Goal: Find specific page/section: Find specific page/section

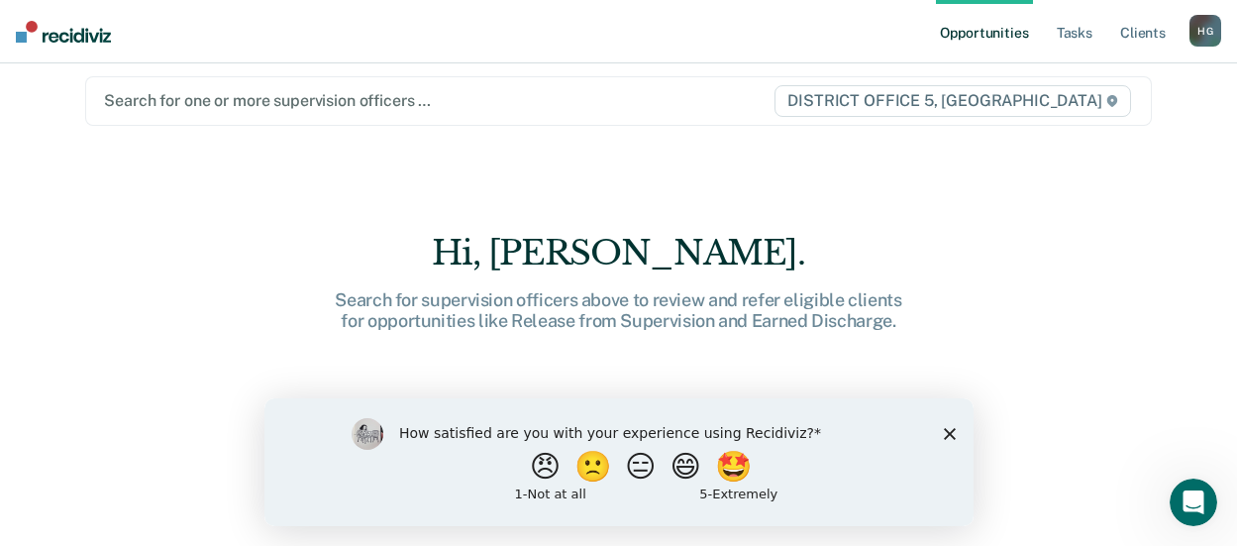
scroll to position [30, 0]
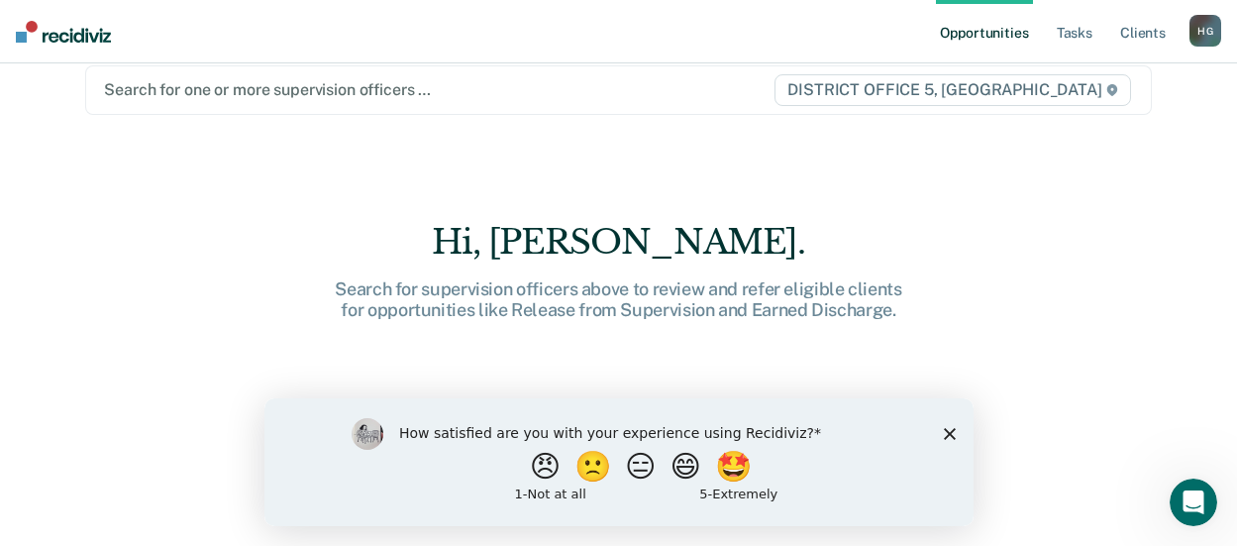
click at [952, 436] on polygon "Close survey" at bounding box center [949, 433] width 12 height 12
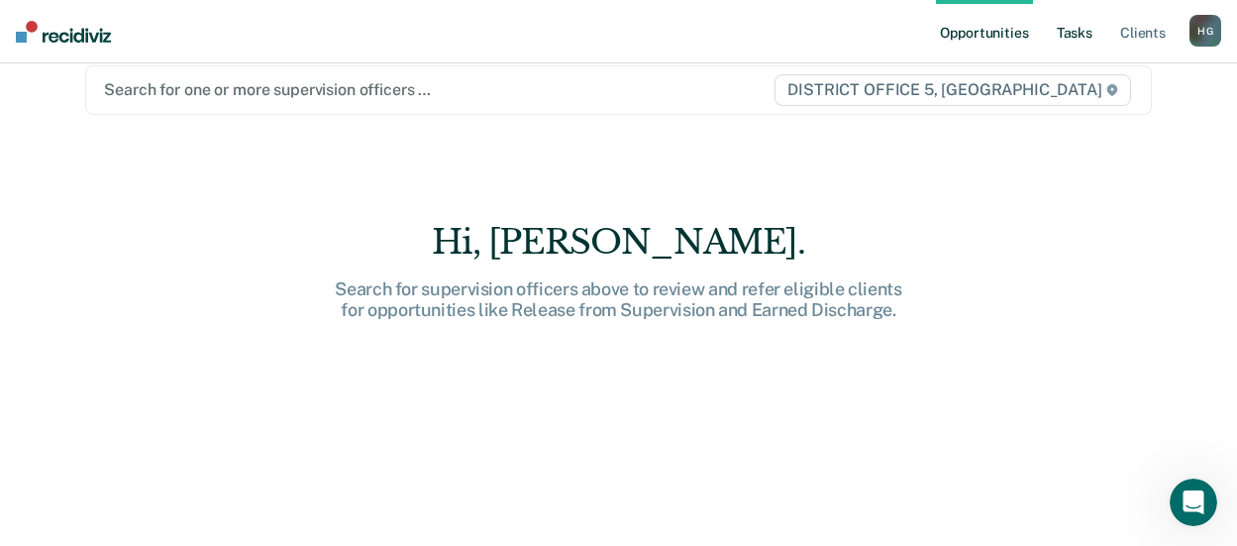
click at [1081, 34] on link "Tasks" at bounding box center [1075, 31] width 44 height 63
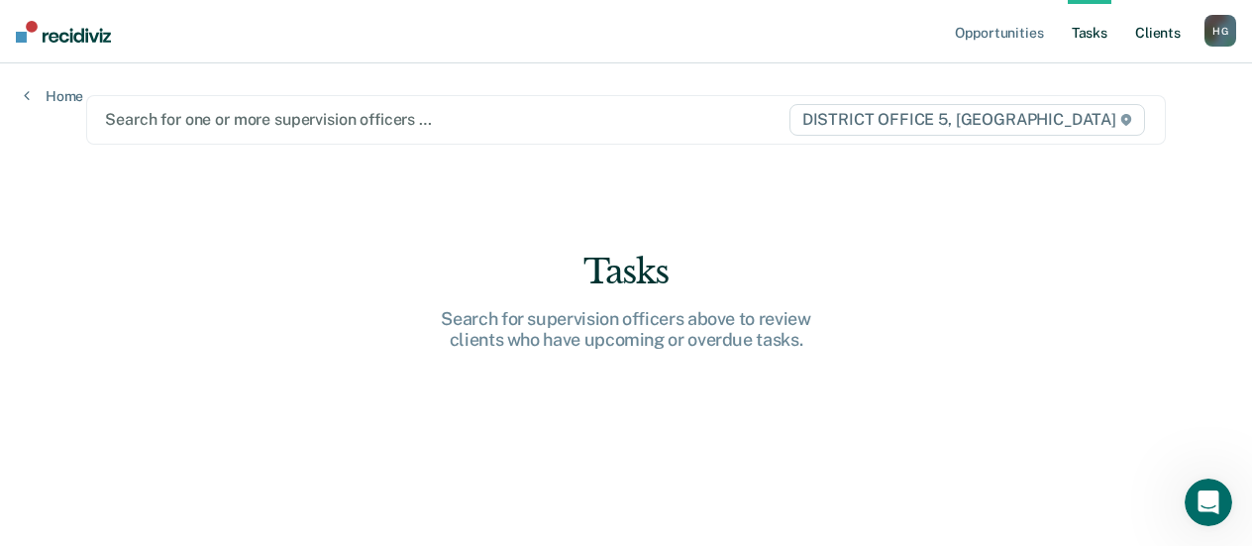
click at [1161, 34] on link "Client s" at bounding box center [1157, 31] width 53 height 63
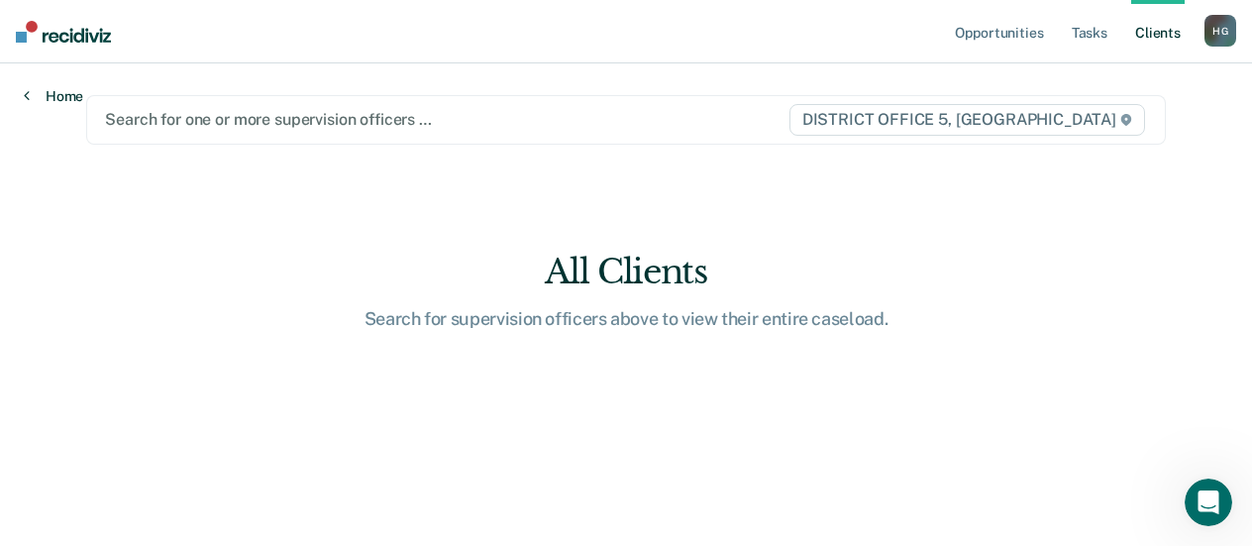
click at [53, 94] on link "Home" at bounding box center [53, 96] width 59 height 18
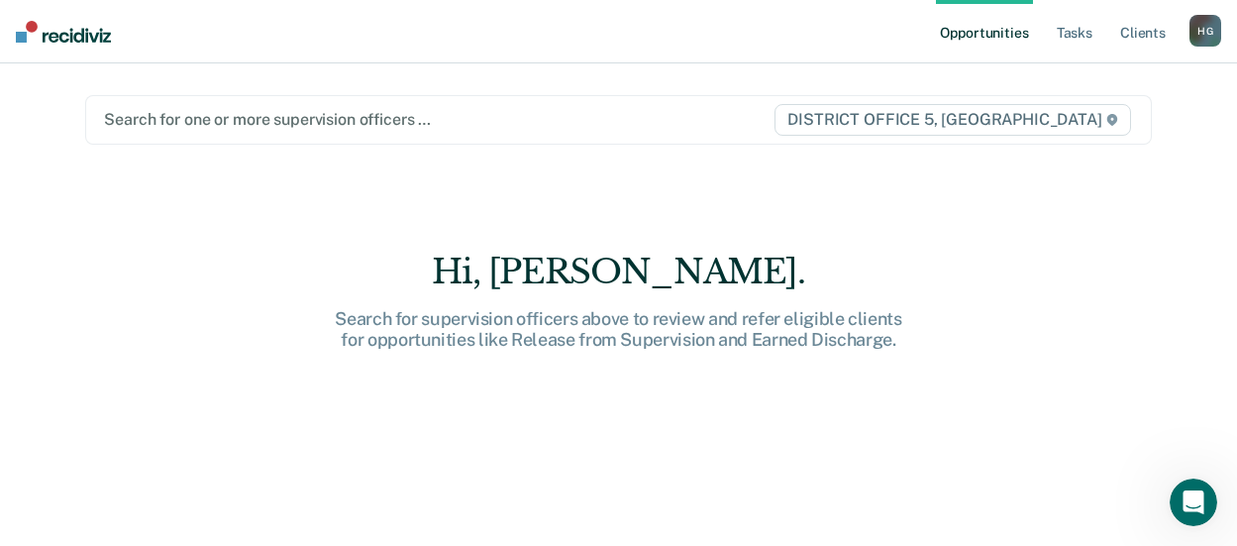
click at [54, 32] on img at bounding box center [63, 32] width 95 height 22
click at [1158, 35] on link "Client s" at bounding box center [1142, 31] width 53 height 63
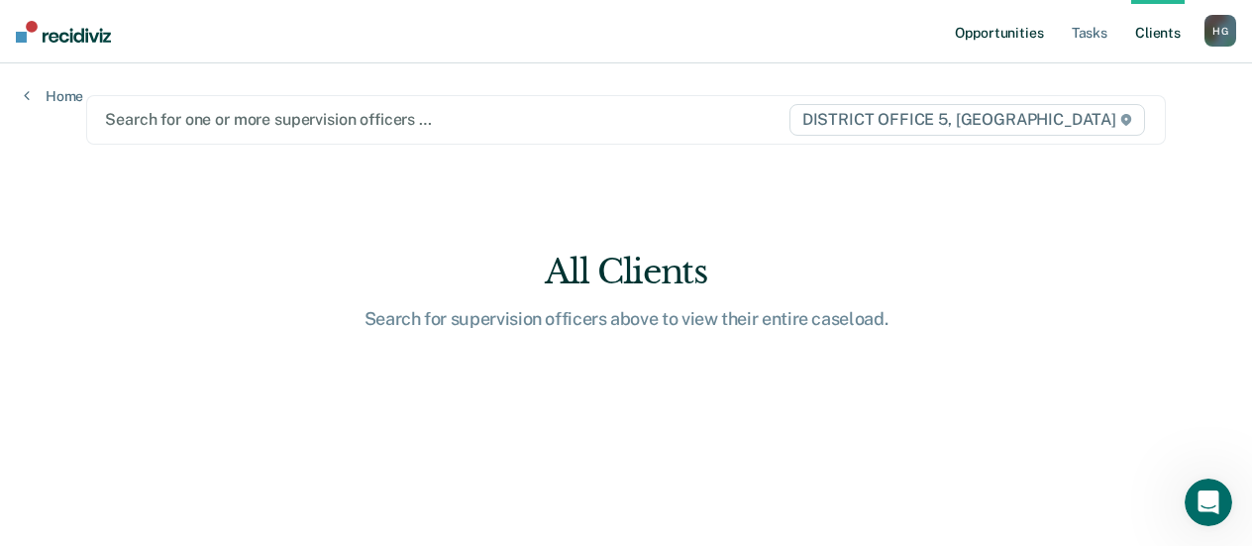
click at [1035, 32] on link "Opportunities" at bounding box center [999, 31] width 96 height 63
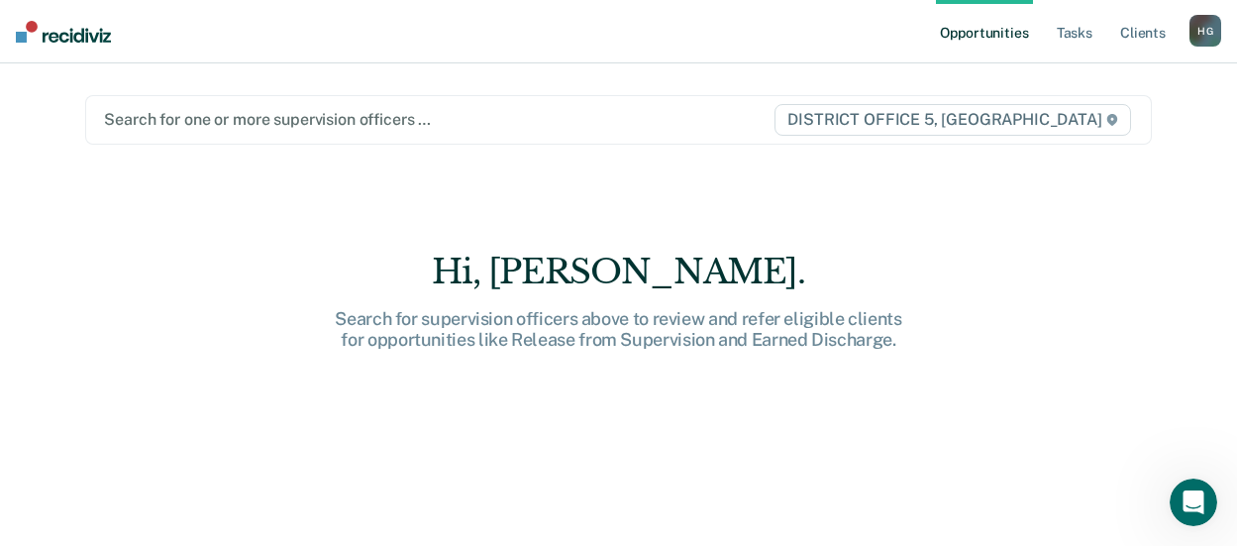
click at [1204, 31] on div "H G" at bounding box center [1206, 31] width 32 height 32
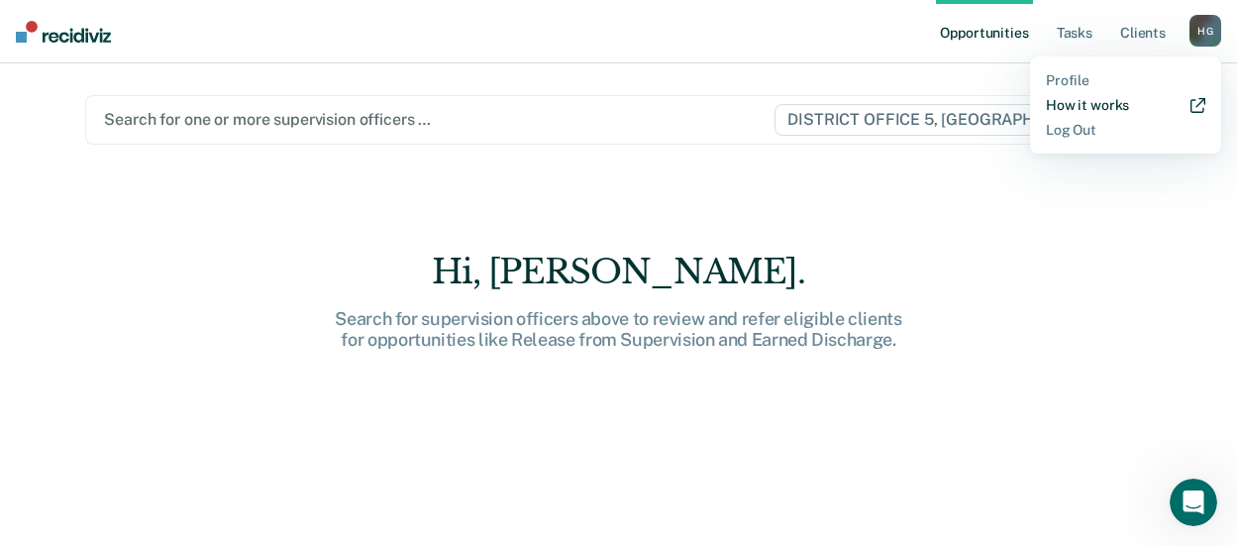
click at [1070, 99] on link "How it works" at bounding box center [1125, 105] width 159 height 17
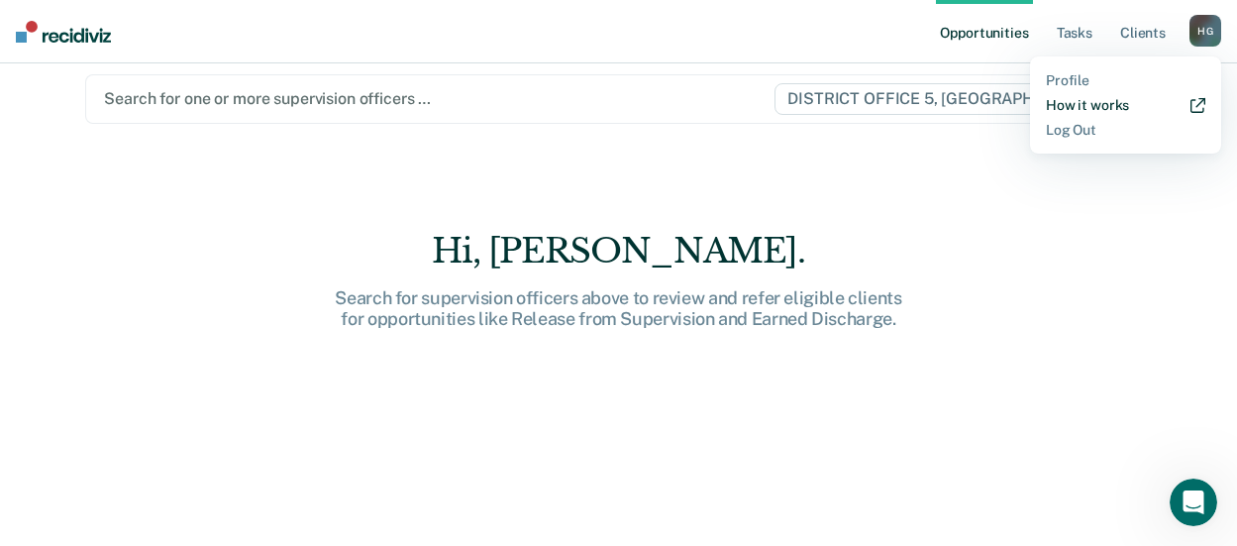
scroll to position [30, 0]
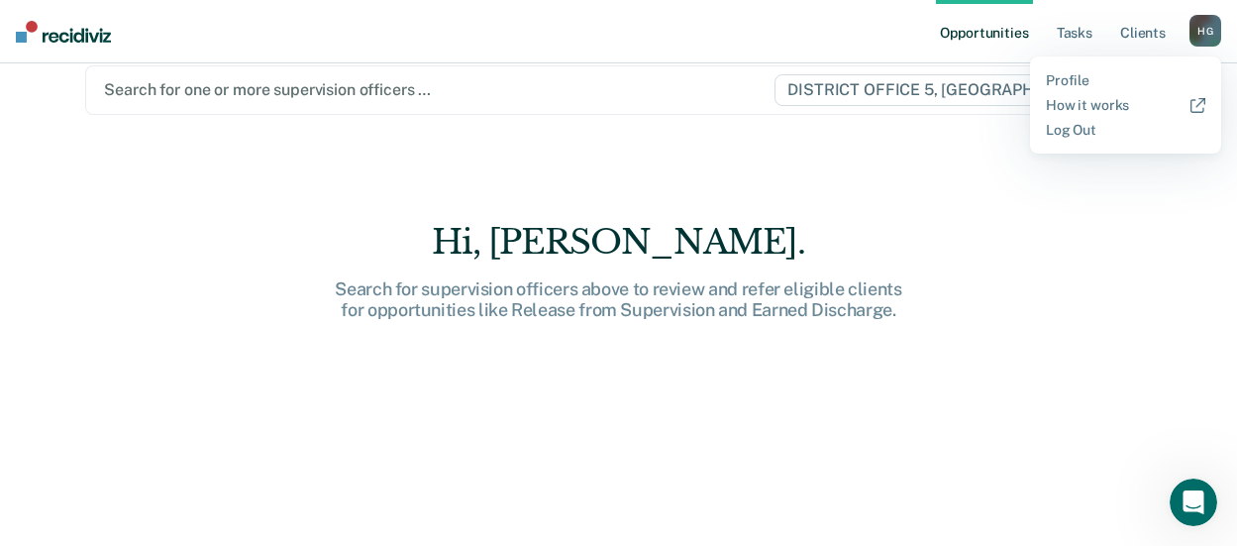
click at [572, 310] on div "Search for supervision officers above to review and refer eligible clients for …" at bounding box center [619, 299] width 634 height 43
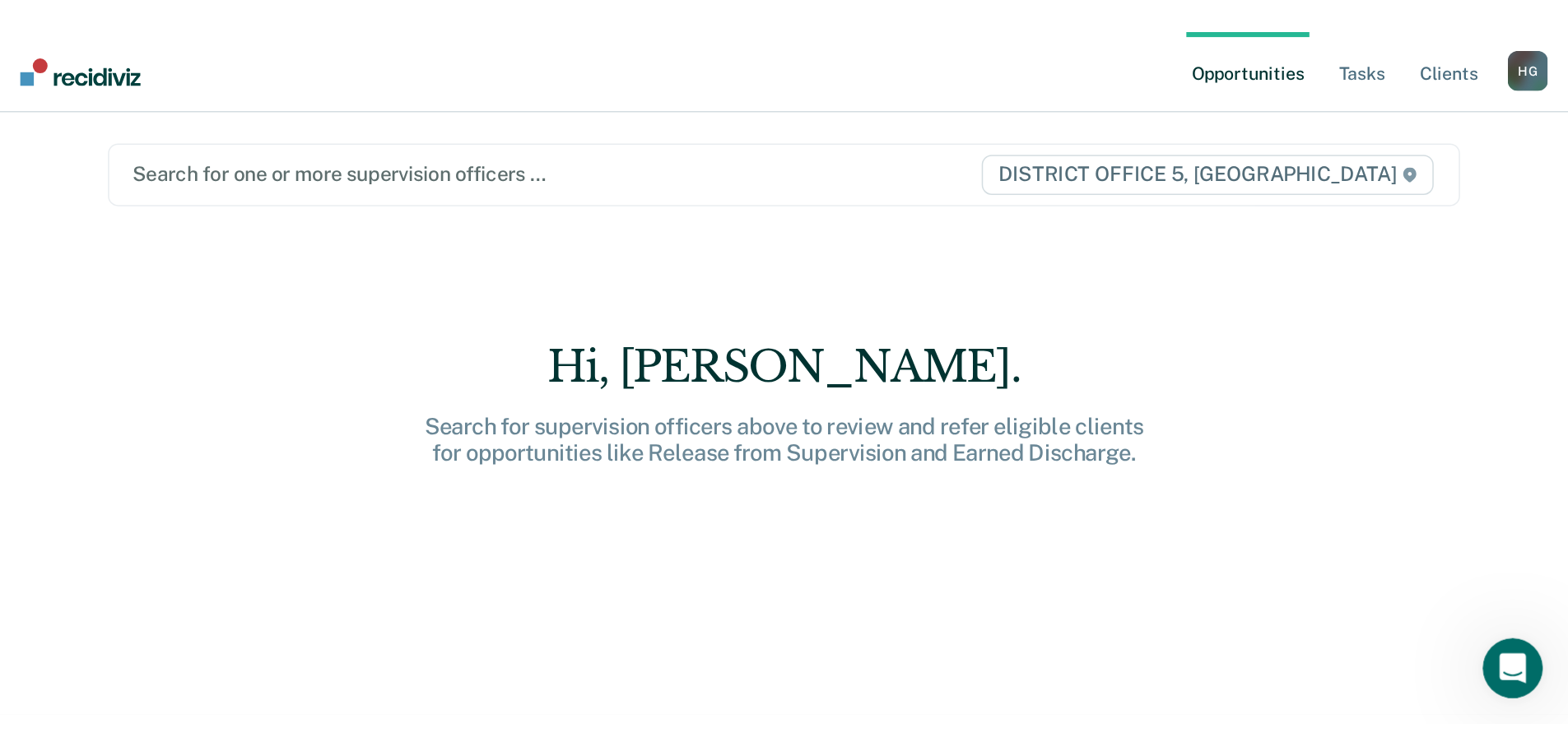
scroll to position [0, 0]
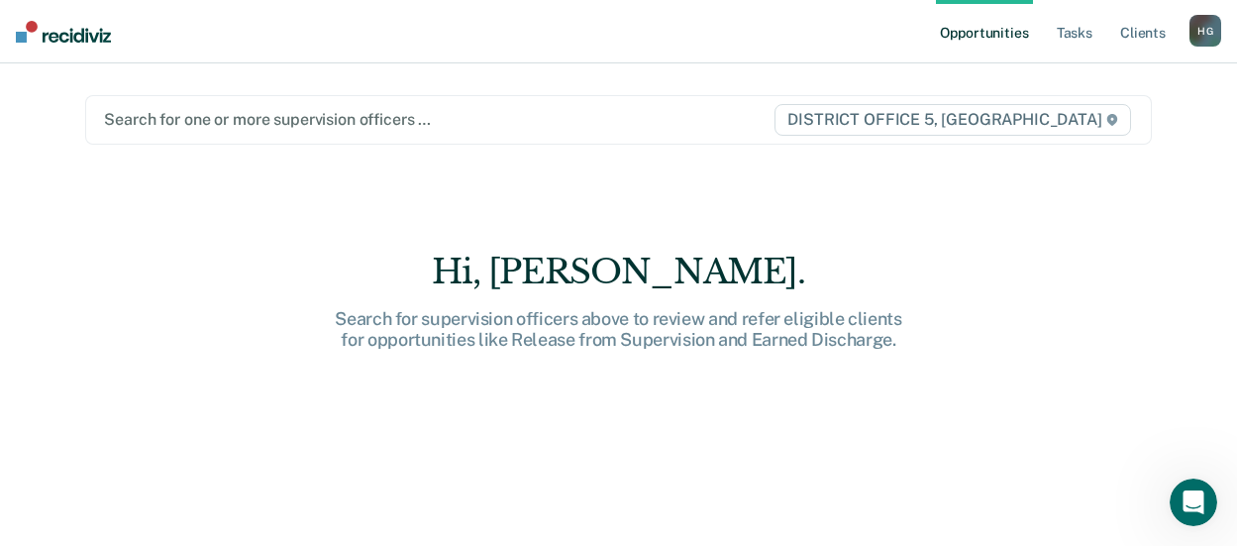
click at [1042, 120] on span "DISTRICT OFFICE 5, [GEOGRAPHIC_DATA]" at bounding box center [953, 120] width 356 height 32
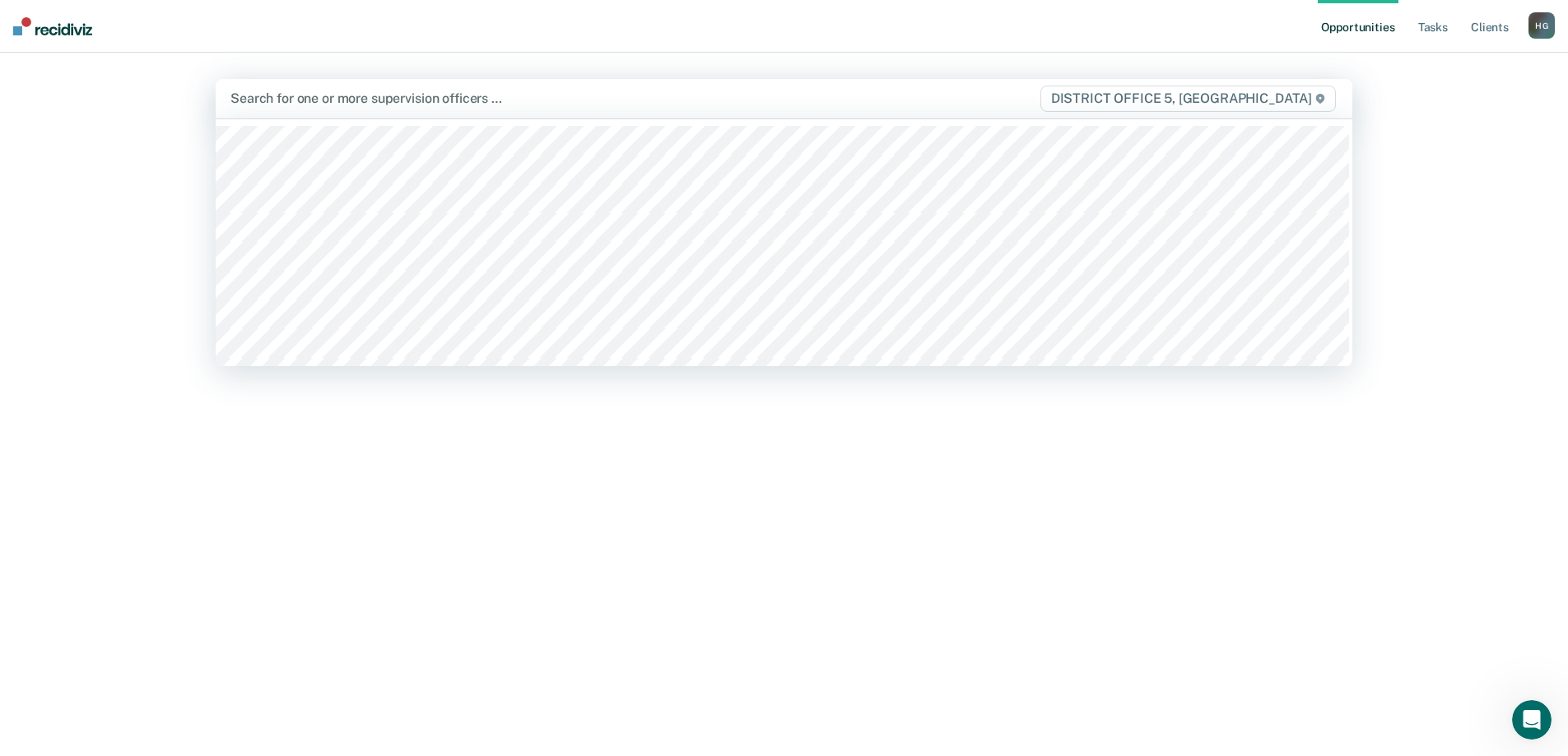
click at [366, 100] on div at bounding box center [617, 98] width 774 height 19
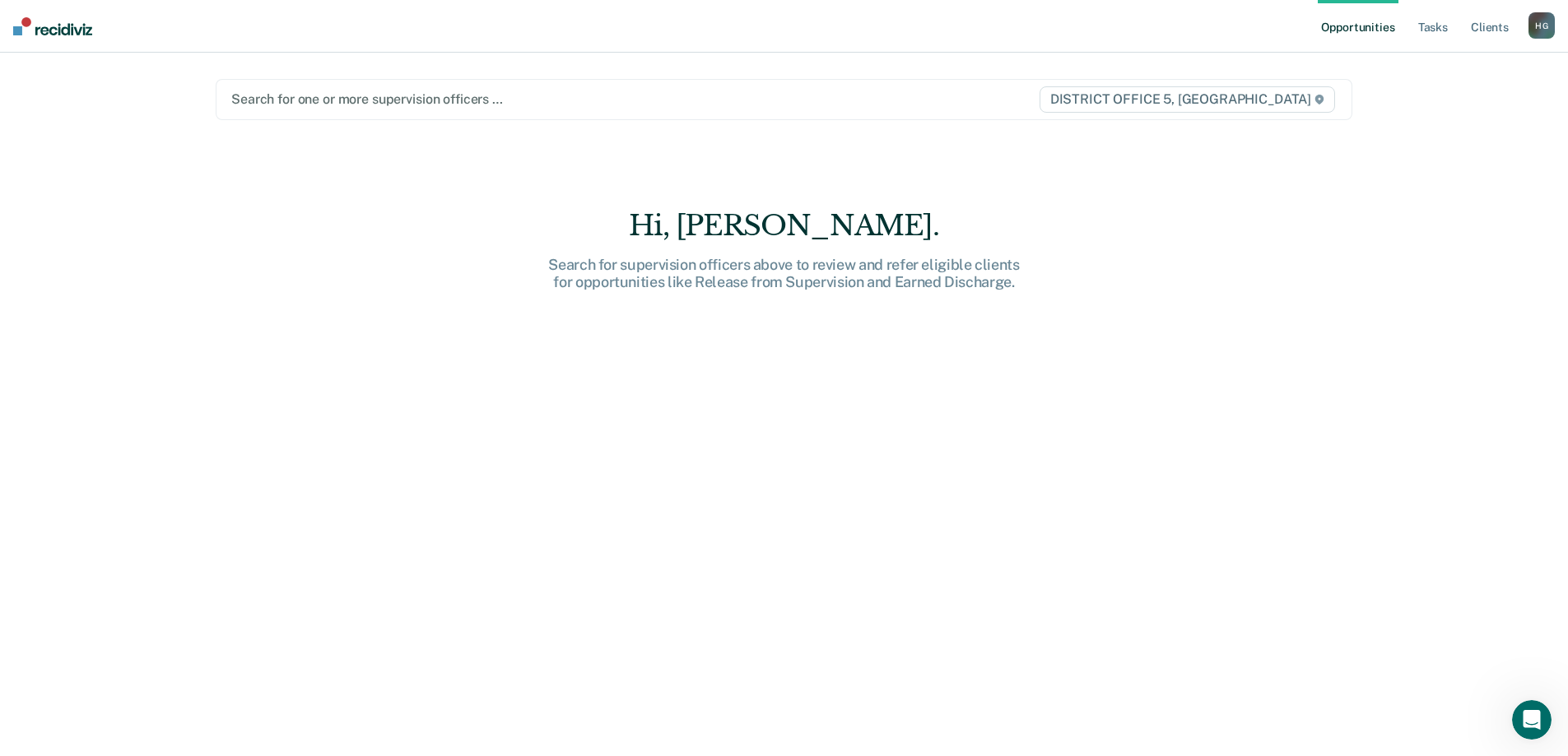
click at [308, 92] on div at bounding box center [617, 99] width 773 height 19
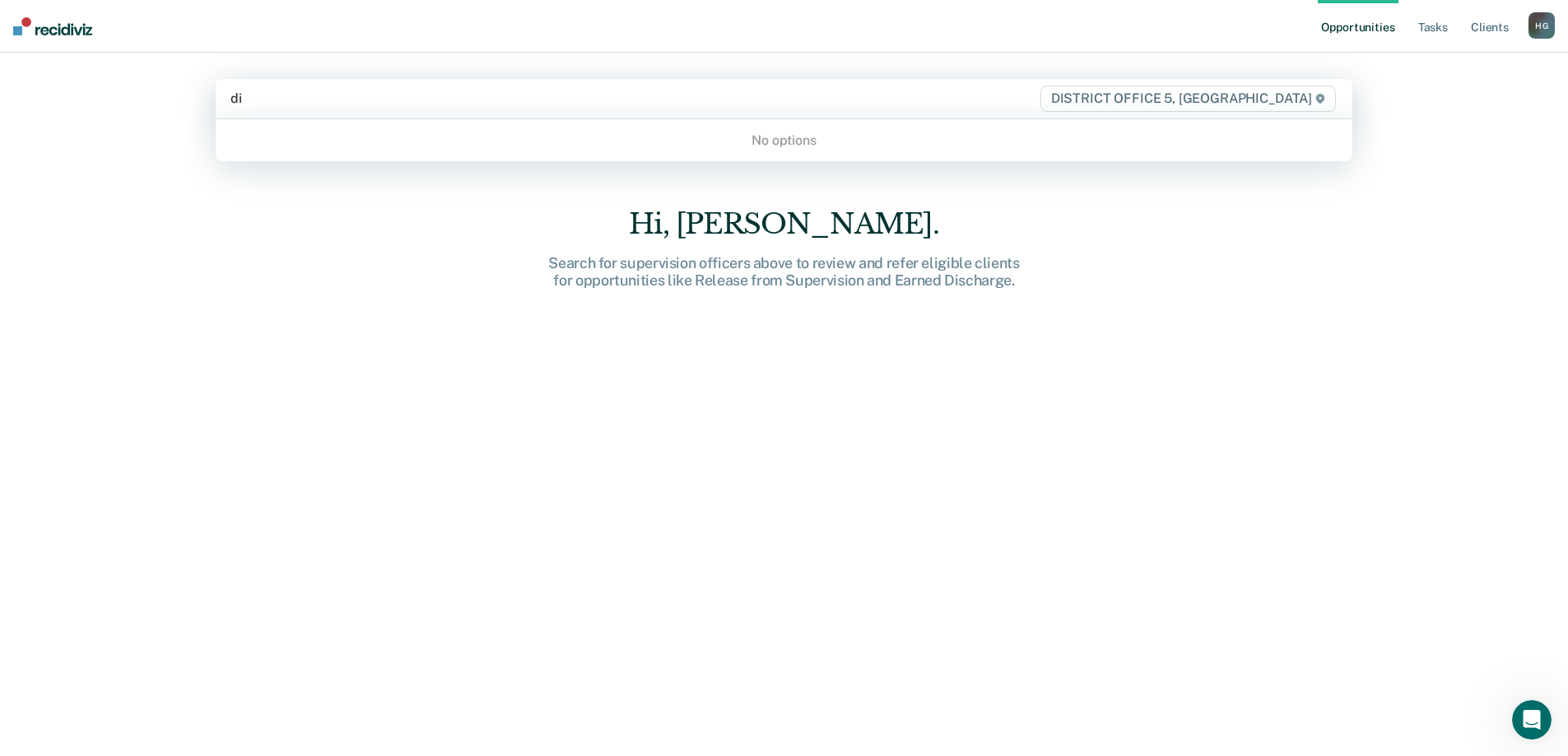
type input "d"
type input "e"
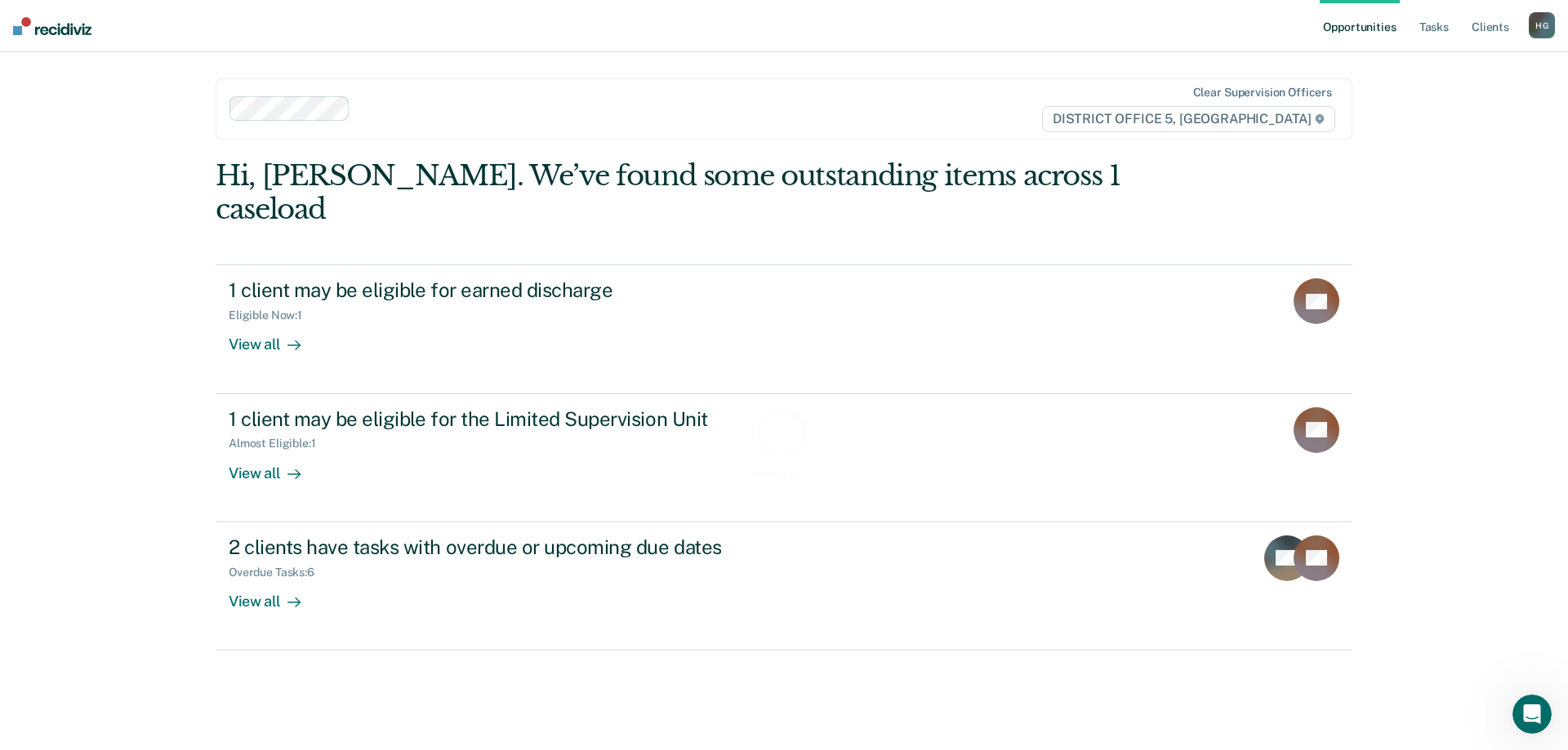
click at [391, 112] on div at bounding box center [680, 109] width 647 height 19
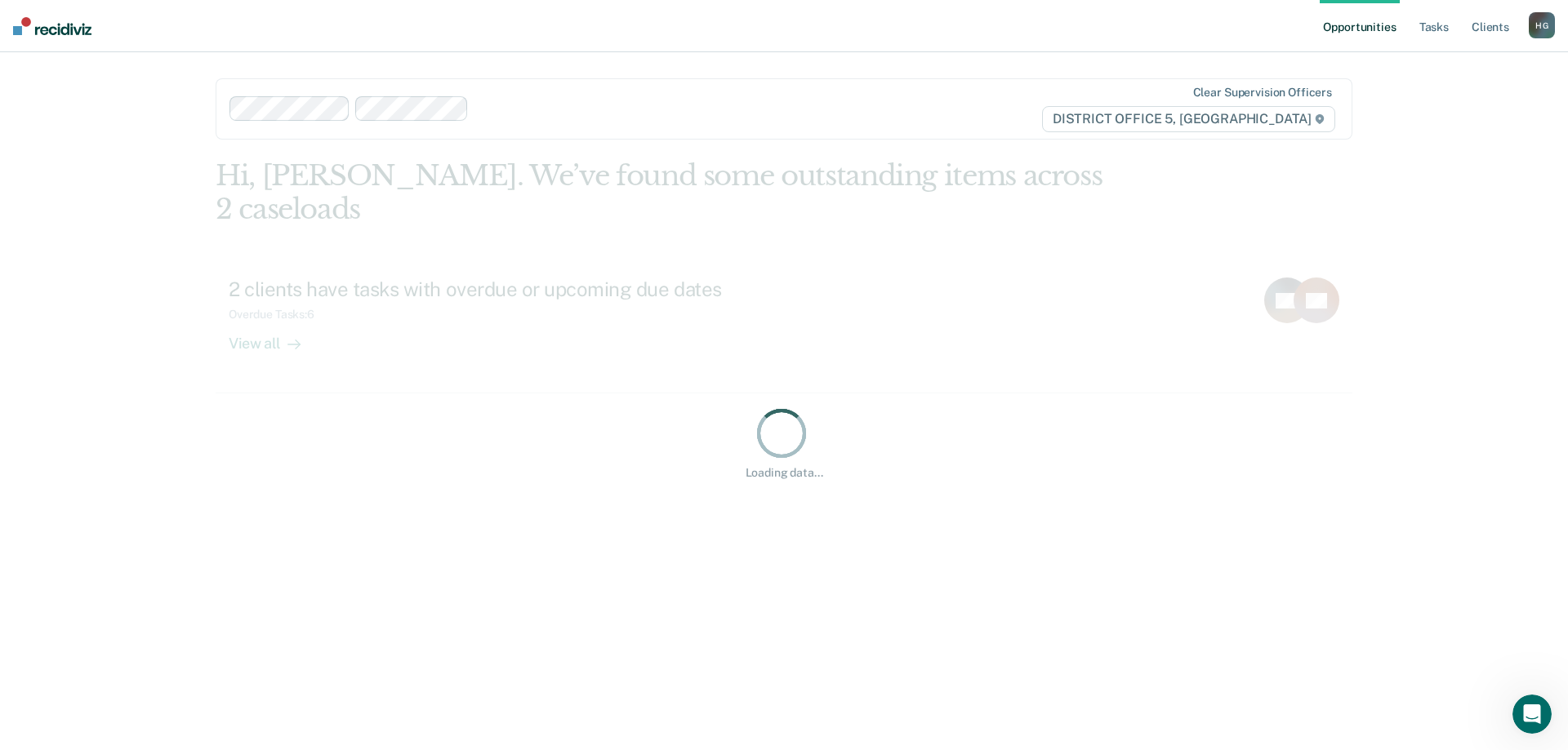
click at [514, 106] on div at bounding box center [740, 109] width 529 height 19
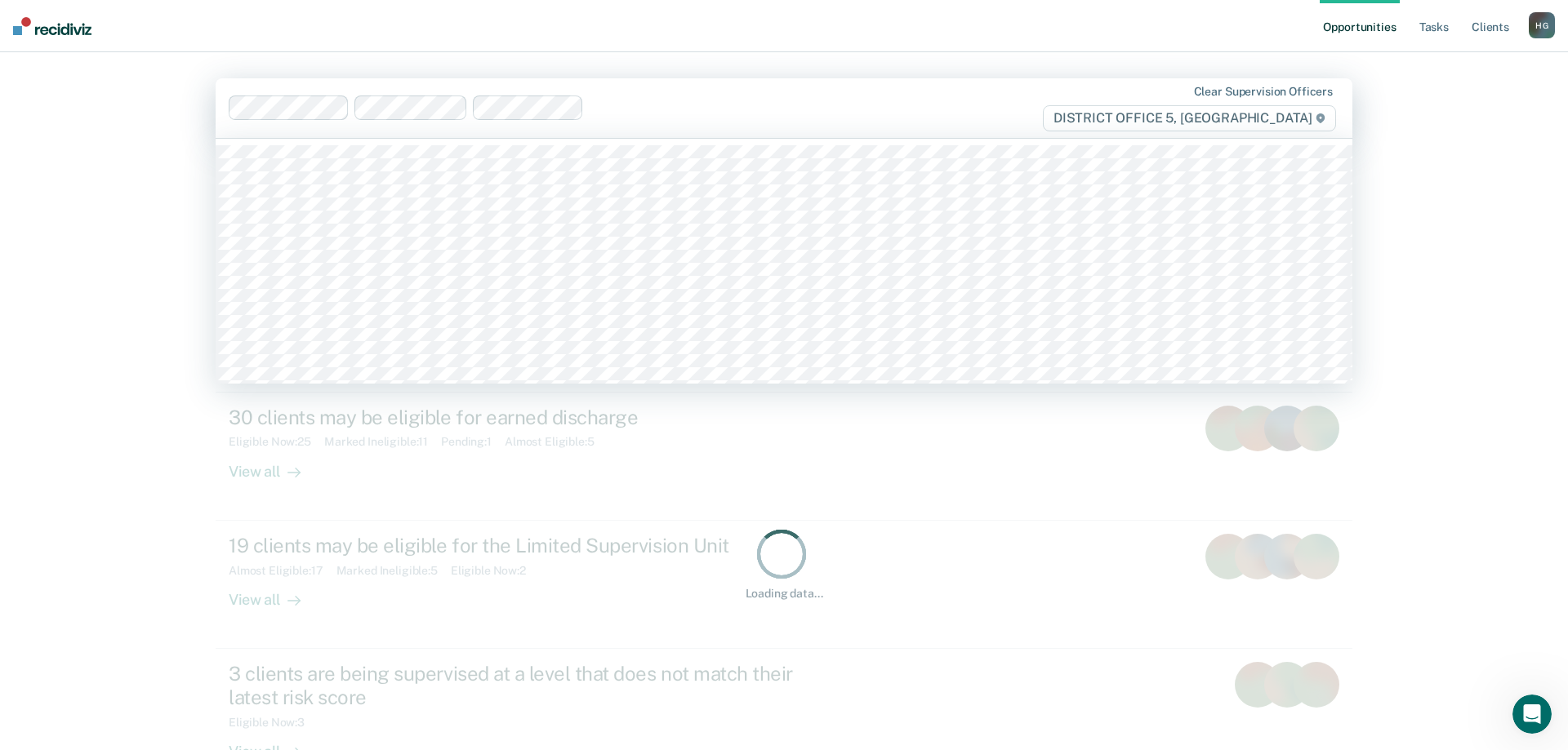
click at [652, 101] on div at bounding box center [797, 108] width 414 height 19
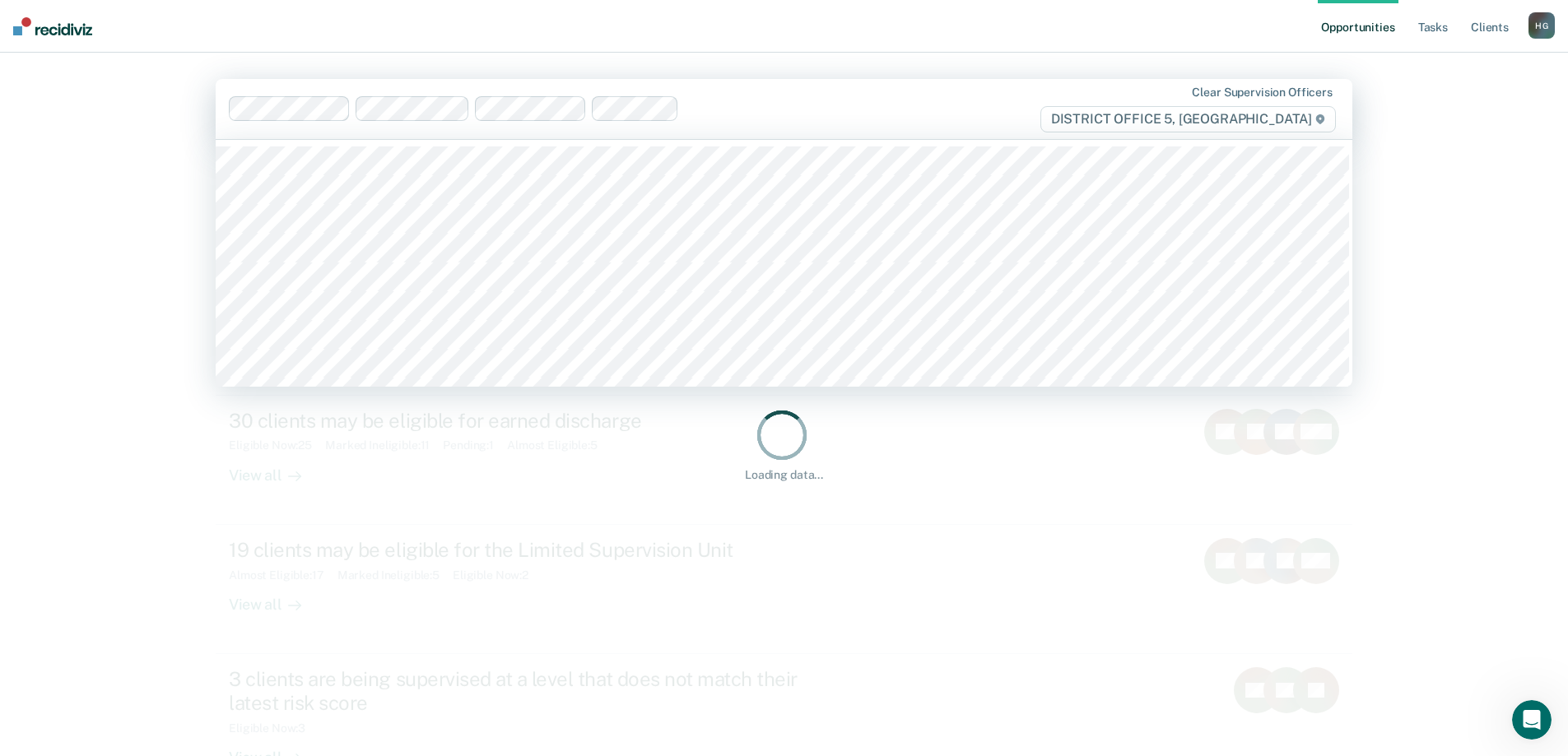
click at [732, 112] on div at bounding box center [844, 109] width 318 height 19
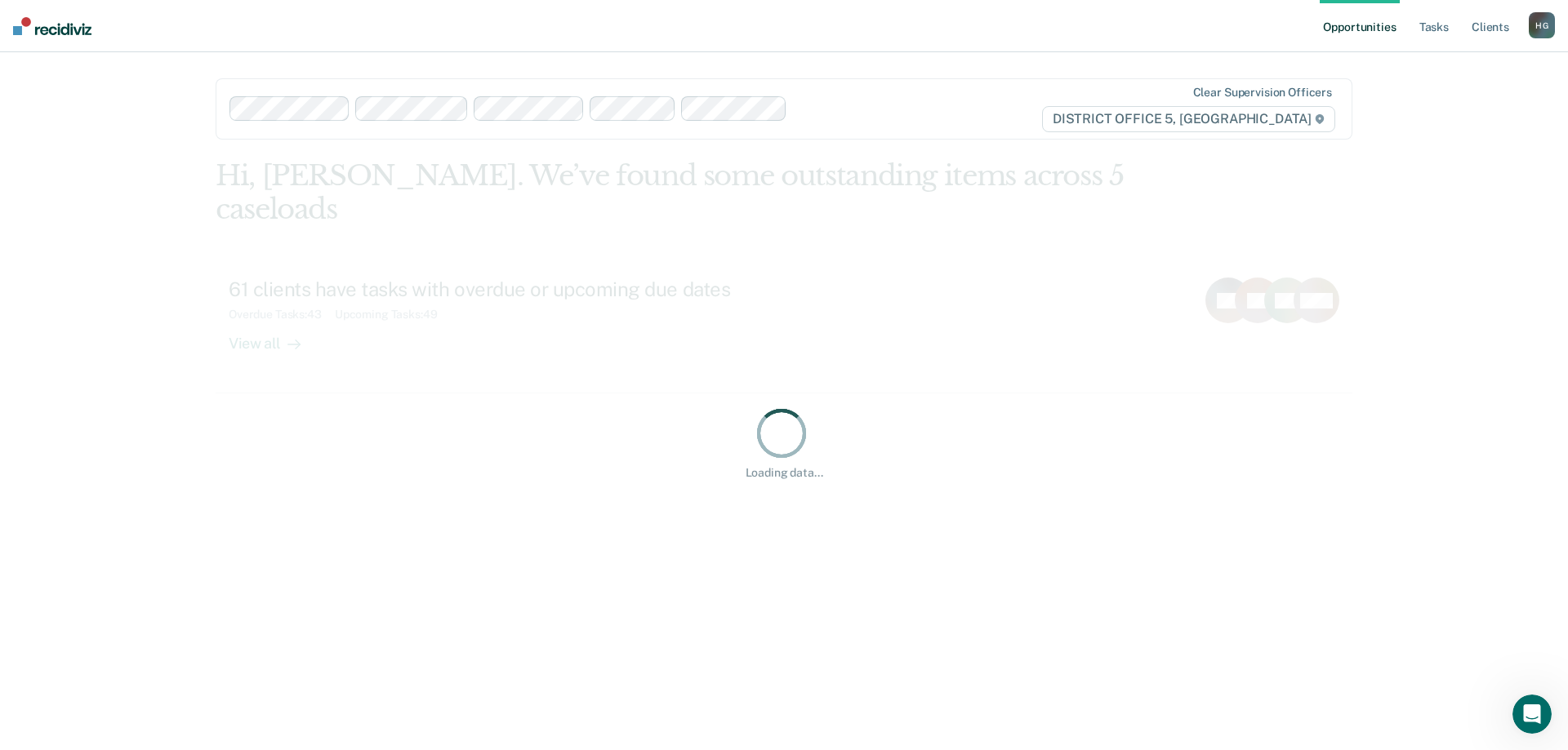
click at [830, 110] on div at bounding box center [899, 109] width 211 height 19
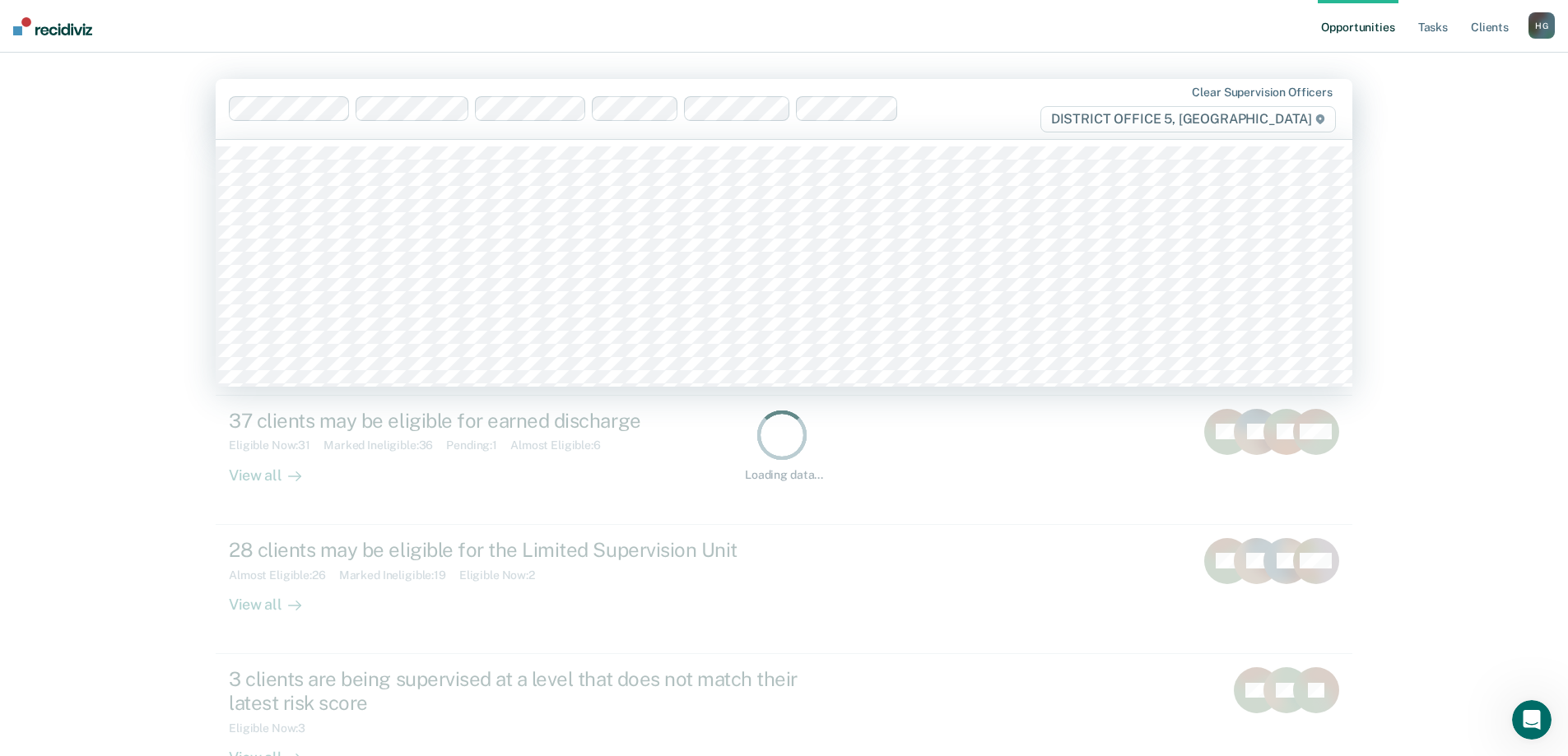
click at [925, 110] on div at bounding box center [955, 109] width 99 height 19
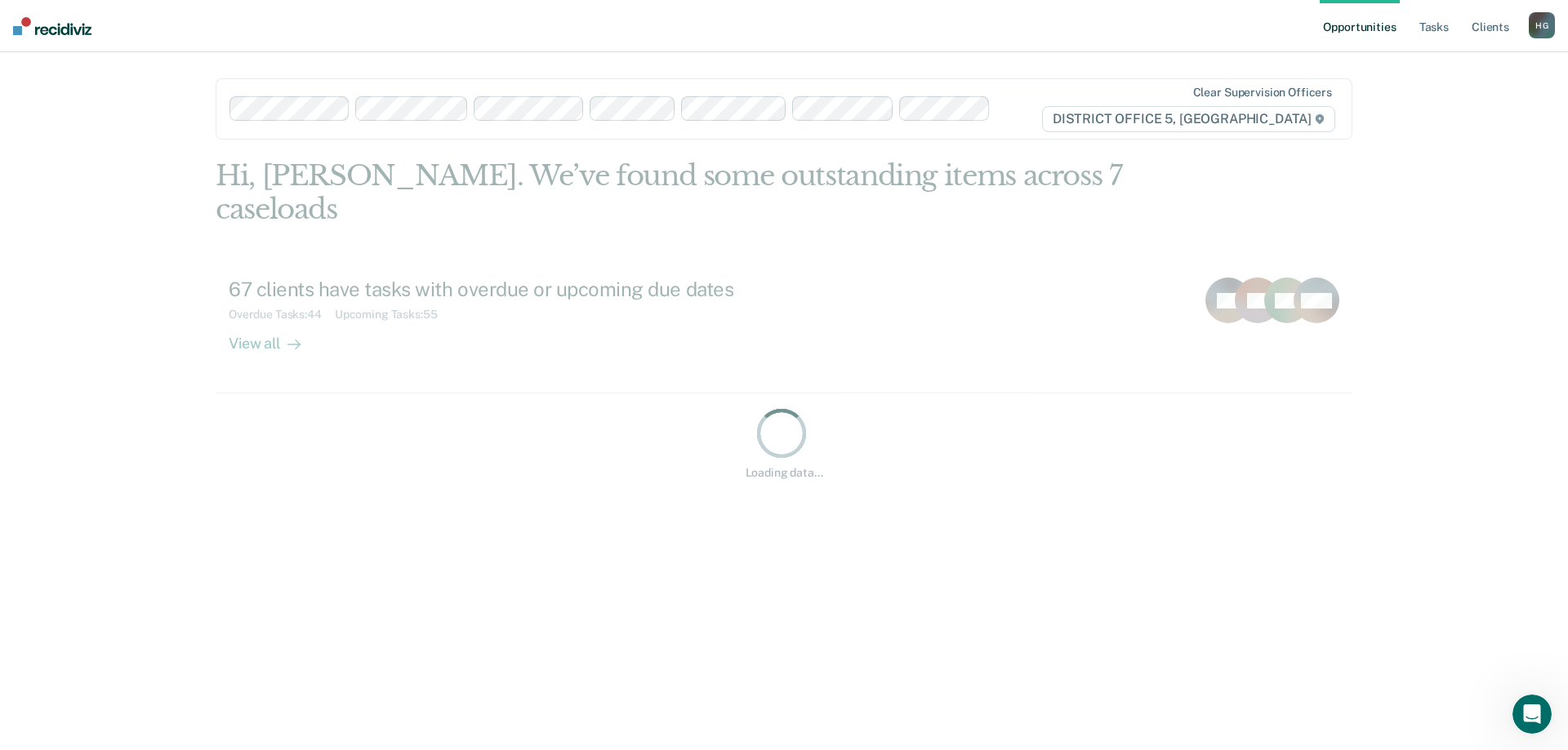
click at [1021, 111] on div "Clear supervision officers DISTRICT OFFICE 5, [GEOGRAPHIC_DATA]" at bounding box center [1171, 109] width 332 height 46
